Goal: Find specific page/section: Find specific page/section

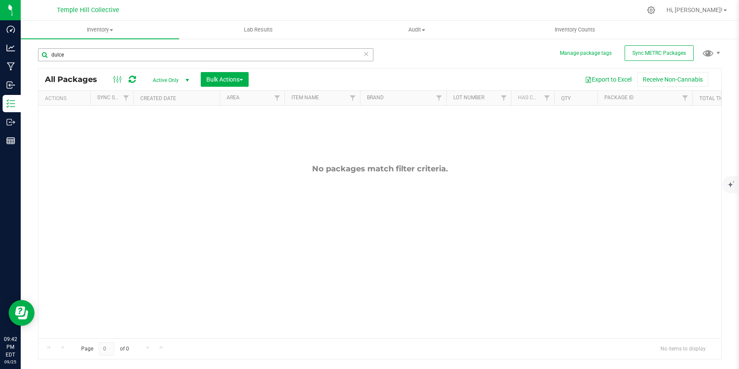
click at [186, 54] on input "dulce" at bounding box center [205, 54] width 335 height 13
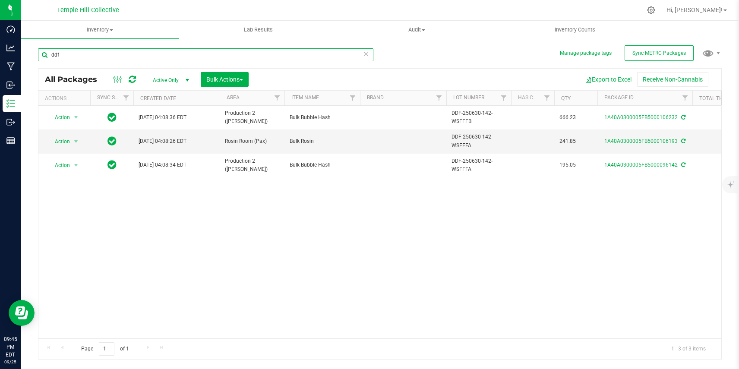
click at [154, 55] on input "ddf" at bounding box center [205, 54] width 335 height 13
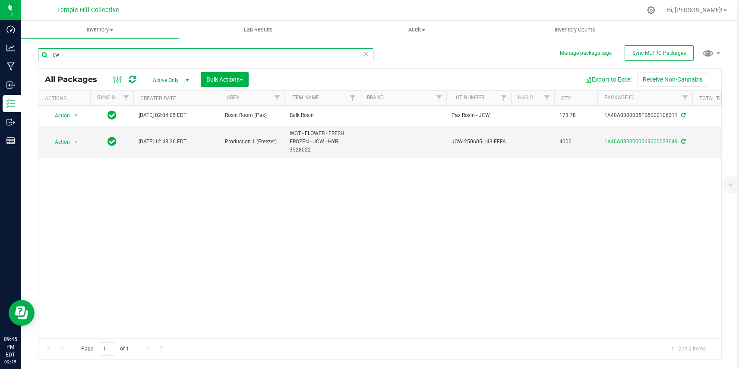
click at [169, 56] on input "jcw" at bounding box center [205, 54] width 335 height 13
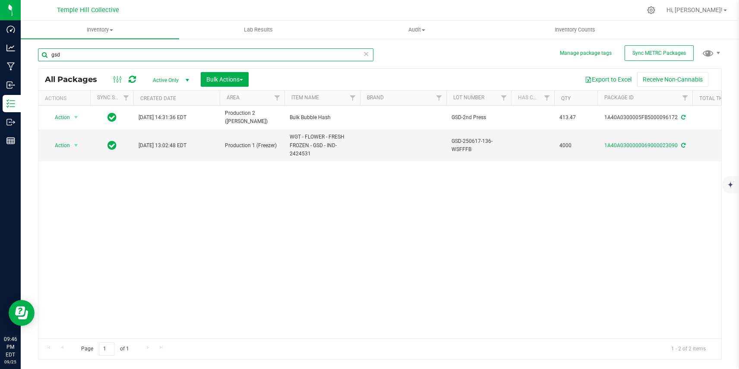
type input "gsd"
